Goal: Information Seeking & Learning: Learn about a topic

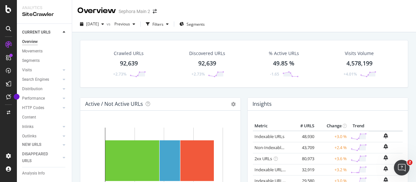
click at [203, 59] on div "92,639" at bounding box center [207, 63] width 18 height 8
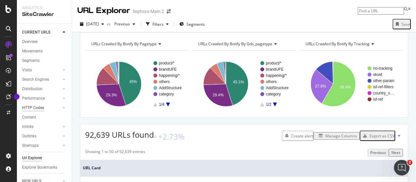
scroll to position [43, 0]
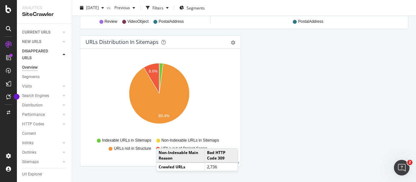
scroll to position [759, 0]
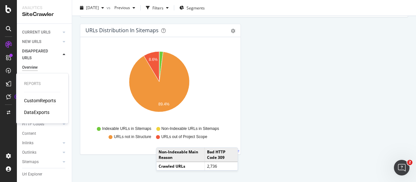
click at [33, 100] on div "CustomReports" at bounding box center [40, 100] width 32 height 6
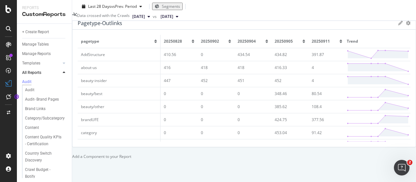
scroll to position [1024, 0]
click at [66, 64] on div at bounding box center [64, 63] width 6 height 6
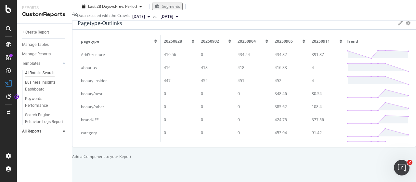
click at [49, 72] on div "AI Bots in Search" at bounding box center [40, 73] width 30 height 7
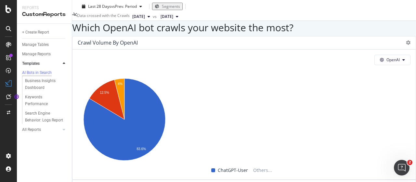
scroll to position [585, 0]
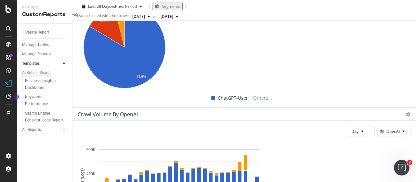
click at [409, 72] on div "AI Bots in Search AI Bots in Search Sephora Main 2 Clone Schedule Email Export …" at bounding box center [244, 91] width 344 height 182
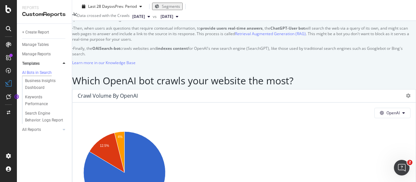
scroll to position [622, 0]
